Goal: Task Accomplishment & Management: Use online tool/utility

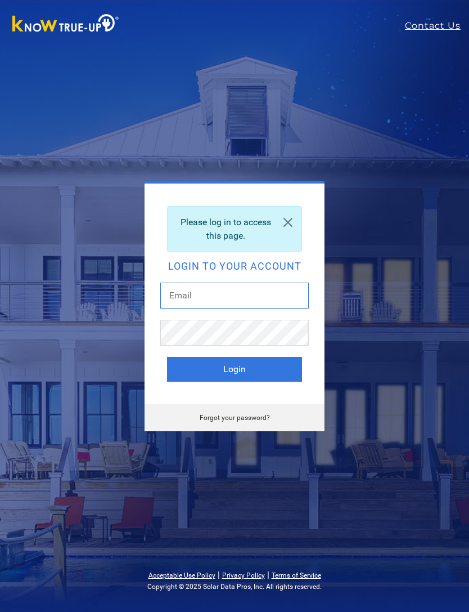
click at [182, 295] on input "text" at bounding box center [234, 296] width 149 height 26
click at [244, 418] on link "Forgot your password?" at bounding box center [235, 418] width 70 height 8
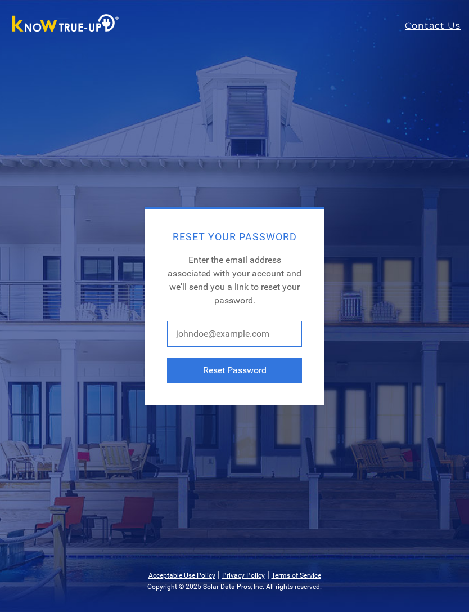
click at [214, 332] on input "text" at bounding box center [234, 334] width 135 height 26
type input "[PERSON_NAME]"
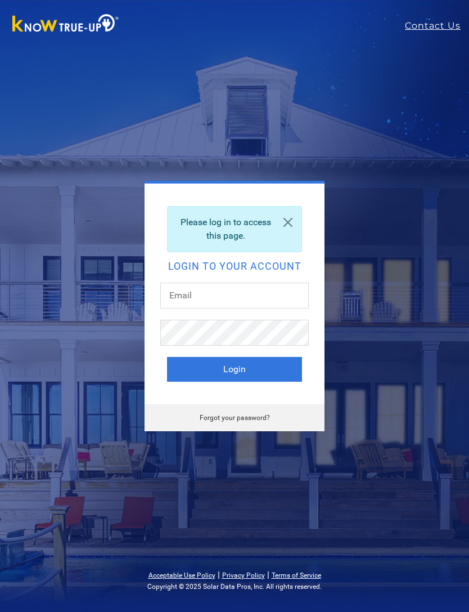
click at [249, 420] on link "Forgot your password?" at bounding box center [235, 418] width 70 height 8
click at [251, 285] on input "text" at bounding box center [234, 296] width 149 height 26
click at [261, 295] on input "Evonenriquez@" at bounding box center [234, 296] width 149 height 26
type input "[EMAIL_ADDRESS][DOMAIN_NAME]"
click at [272, 360] on button "Login" at bounding box center [234, 369] width 135 height 25
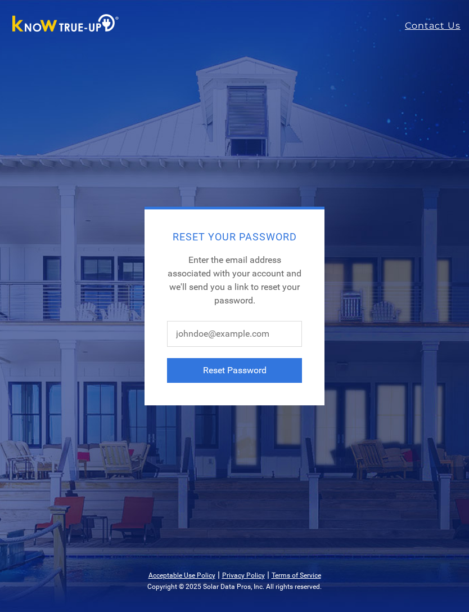
click at [217, 296] on span "Enter the email address associated with your account and we'll send you a link …" at bounding box center [235, 279] width 134 height 51
click at [223, 332] on input "text" at bounding box center [234, 334] width 135 height 26
type input "Evon Enriquez"
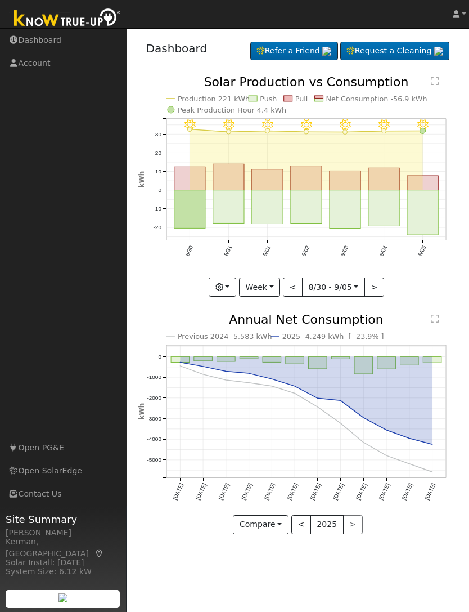
click at [42, 41] on link "Dashboard" at bounding box center [63, 40] width 127 height 23
click at [38, 69] on link "Account" at bounding box center [63, 63] width 127 height 23
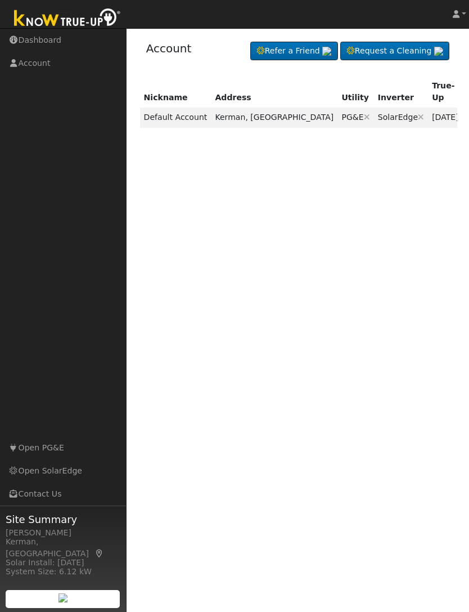
click at [469, 113] on icon at bounding box center [474, 117] width 10 height 8
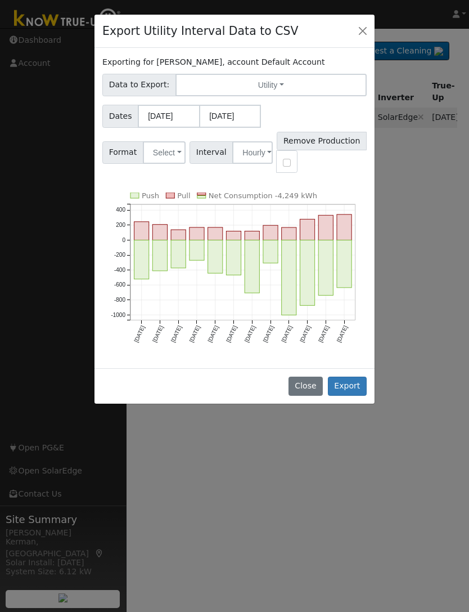
click at [270, 82] on button "Utility" at bounding box center [271, 85] width 191 height 23
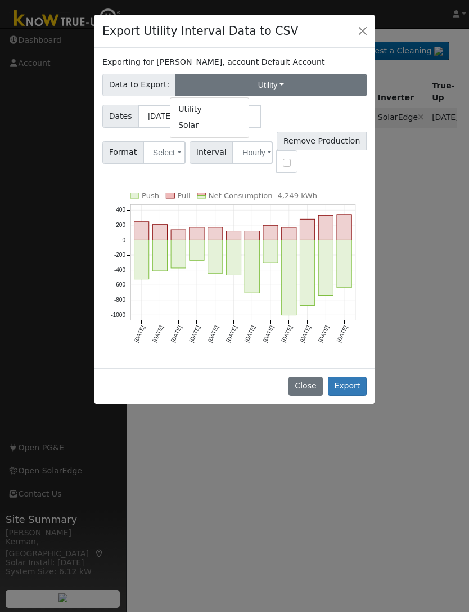
click at [373, 123] on div "Exporting for [PERSON_NAME], account Default Account Data to Export: Utility Ut…" at bounding box center [235, 208] width 280 height 320
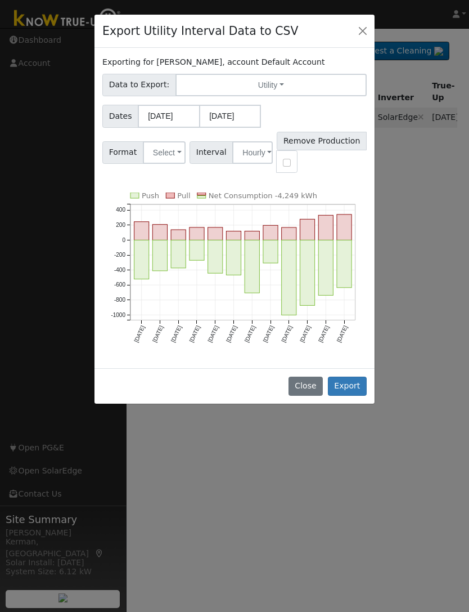
click at [358, 33] on button "Close" at bounding box center [363, 31] width 16 height 16
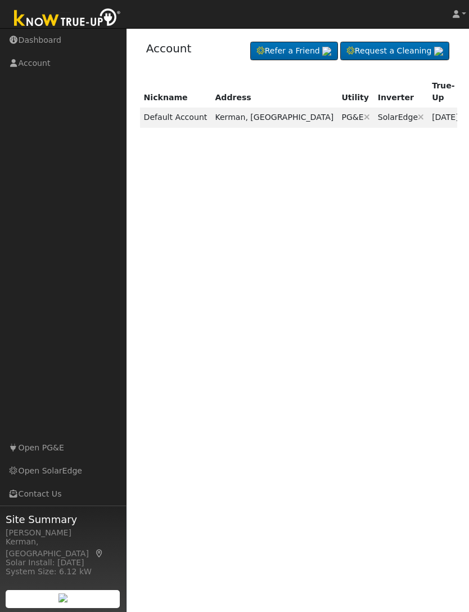
click at [52, 459] on link "Open PG&E" at bounding box center [63, 447] width 127 height 23
click at [32, 44] on link "Dashboard" at bounding box center [63, 40] width 127 height 23
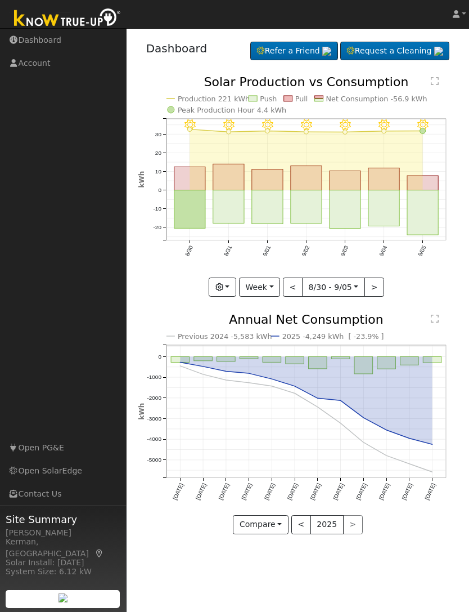
click at [62, 482] on link "Open SolarEdge" at bounding box center [63, 470] width 127 height 23
click at [53, 505] on link "Contact Us" at bounding box center [63, 493] width 127 height 23
click at [302, 526] on button "<" at bounding box center [302, 524] width 20 height 19
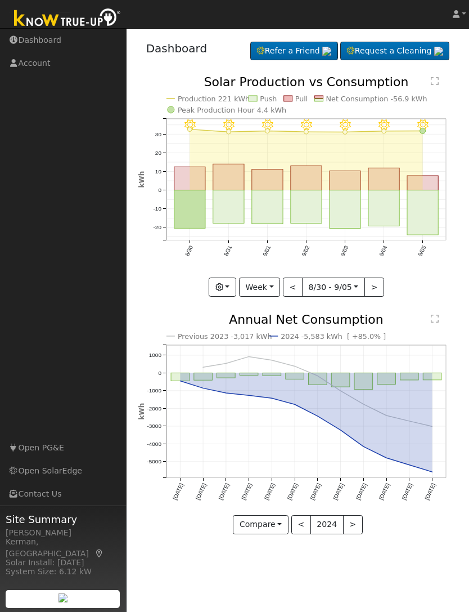
click at [280, 528] on button "Compare" at bounding box center [261, 524] width 56 height 19
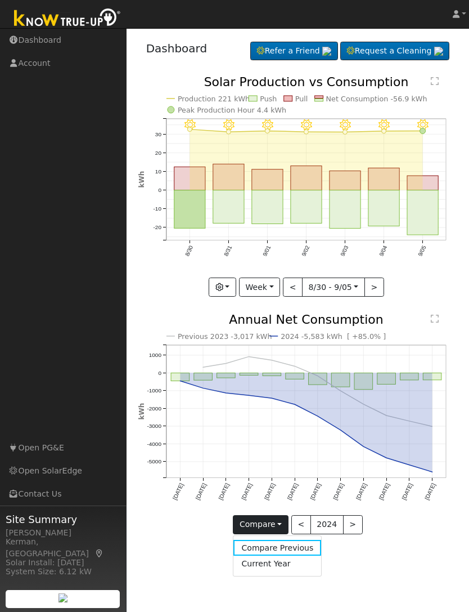
click at [288, 561] on link "Current Year" at bounding box center [278, 563] width 88 height 16
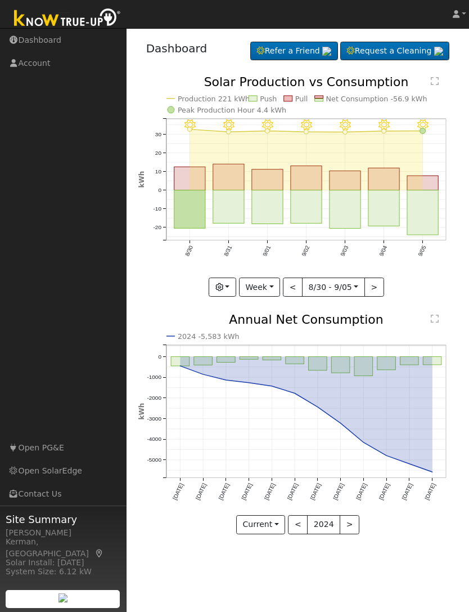
click at [437, 80] on text "" at bounding box center [435, 81] width 8 height 9
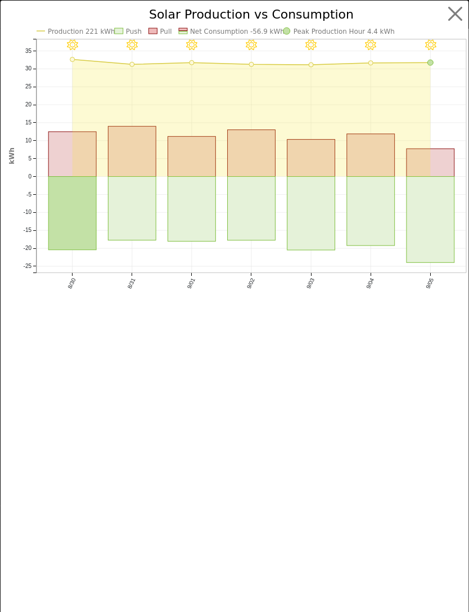
click at [453, 16] on button "button" at bounding box center [455, 13] width 21 height 21
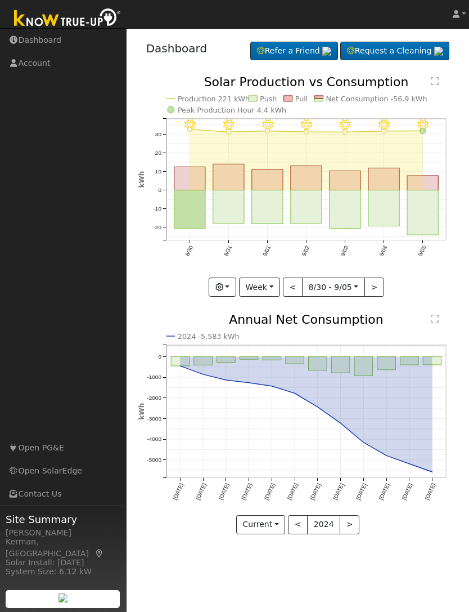
click at [455, 14] on icon at bounding box center [456, 14] width 7 height 8
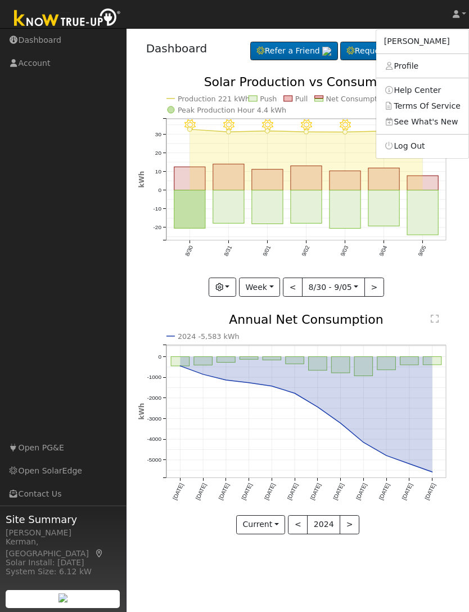
click at [449, 104] on link "Terms Of Service" at bounding box center [422, 106] width 92 height 16
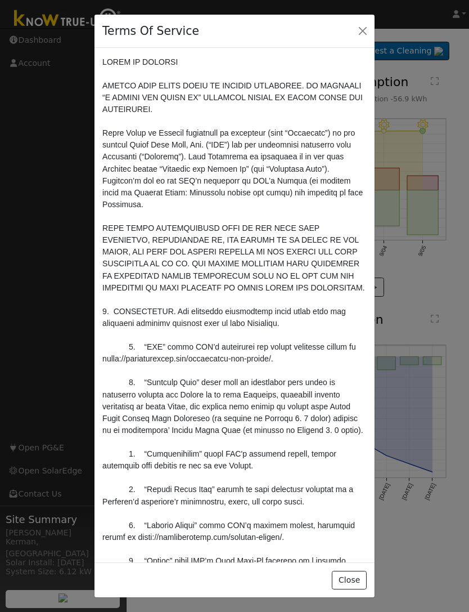
click at [358, 27] on button "Close" at bounding box center [363, 31] width 16 height 16
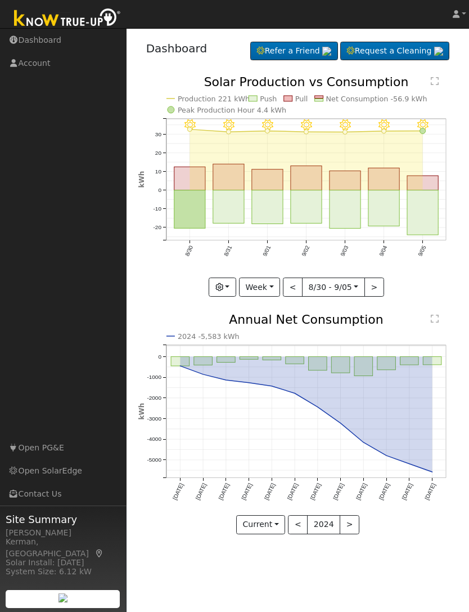
click at [402, 47] on link "Request a Cleaning" at bounding box center [394, 51] width 109 height 19
click at [33, 46] on link "Dashboard" at bounding box center [63, 40] width 127 height 23
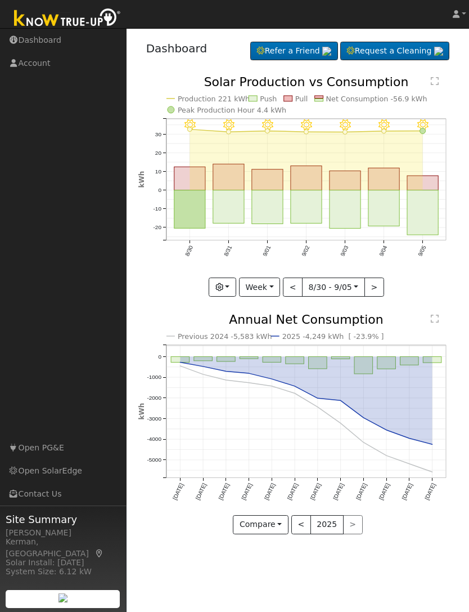
click at [23, 64] on link "Account" at bounding box center [63, 63] width 127 height 23
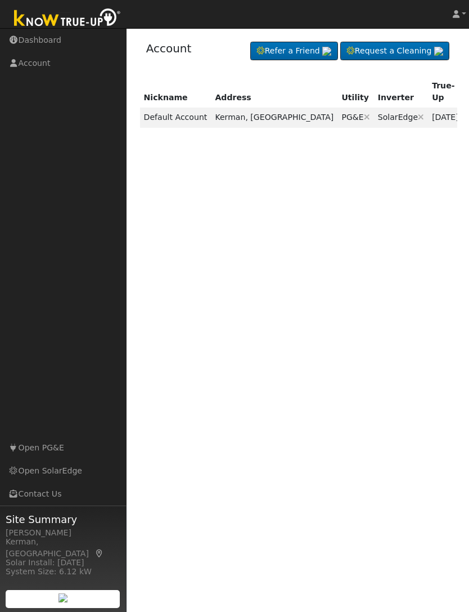
click at [186, 107] on td "Default Account" at bounding box center [175, 117] width 71 height 20
click at [469, 113] on icon at bounding box center [474, 117] width 10 height 8
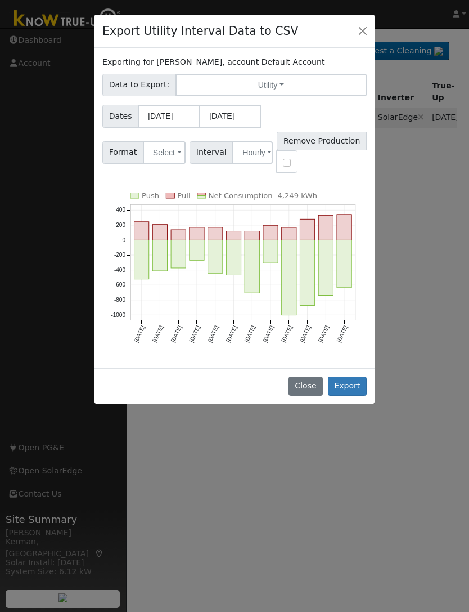
click at [177, 159] on button "Select" at bounding box center [164, 152] width 43 height 23
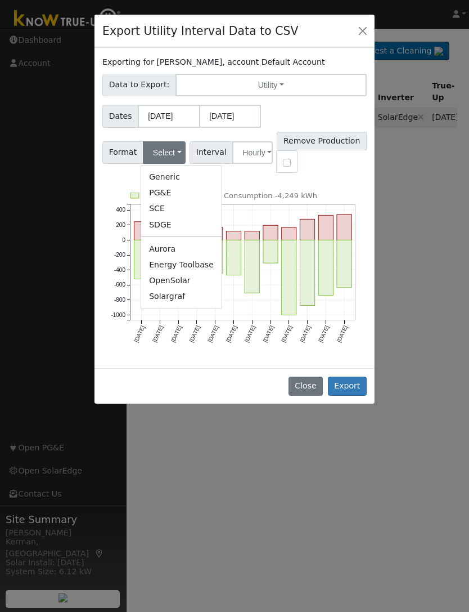
click at [173, 194] on link "PG&E" at bounding box center [181, 193] width 80 height 16
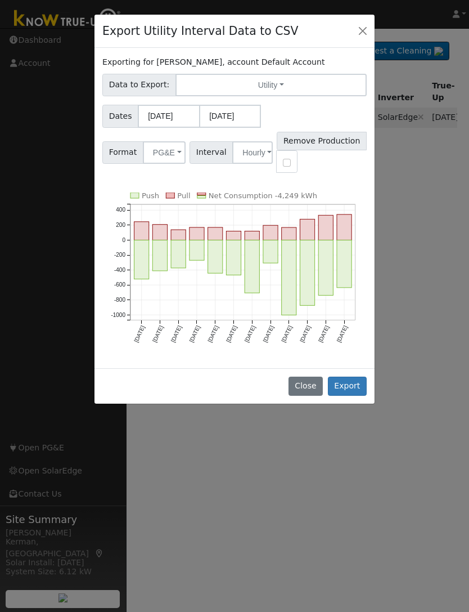
click at [259, 154] on button "Hourly" at bounding box center [252, 152] width 41 height 23
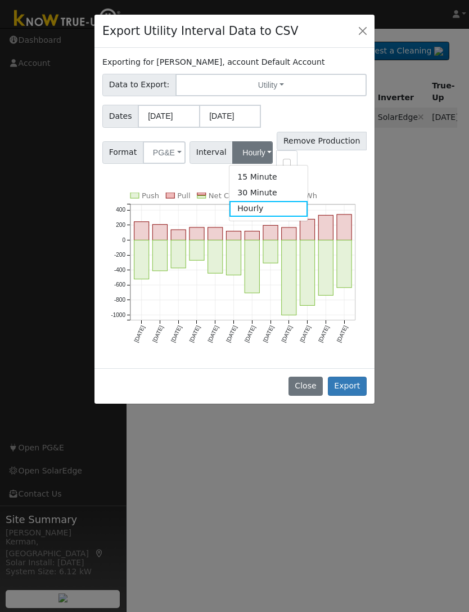
click at [337, 186] on div "Exporting for Lupe Enriquez, account Default Account Data to Export: Utility Ut…" at bounding box center [235, 208] width 280 height 320
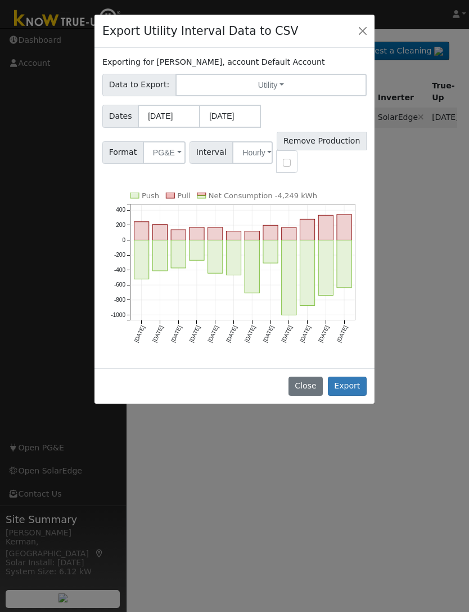
click at [358, 386] on button "Export" at bounding box center [347, 385] width 39 height 19
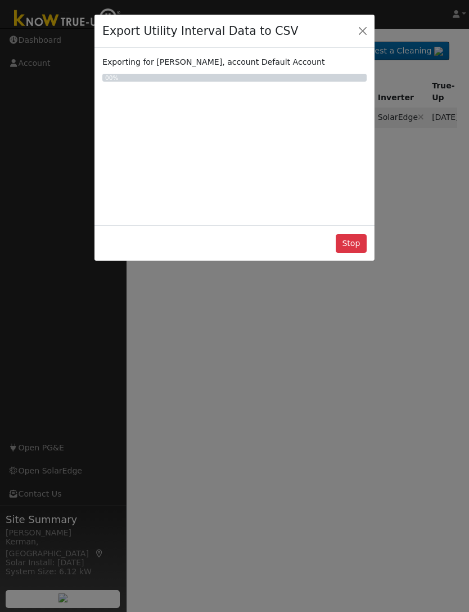
click at [361, 34] on button "Close" at bounding box center [363, 31] width 16 height 16
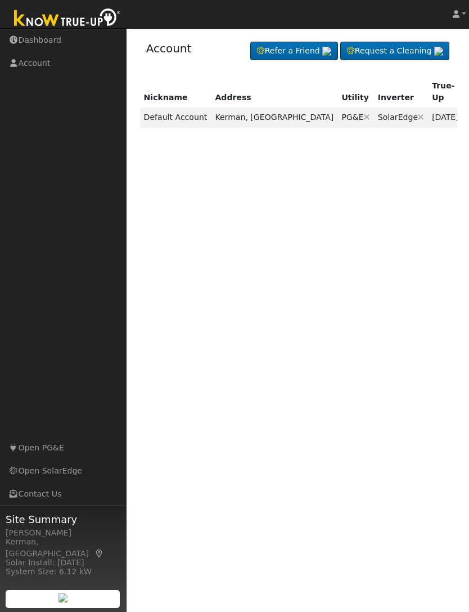
click at [26, 41] on link "Dashboard" at bounding box center [63, 40] width 127 height 23
